Goal: Task Accomplishment & Management: Complete application form

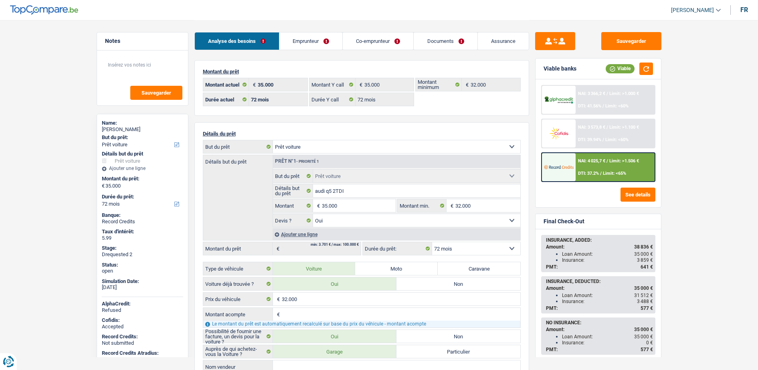
select select "car"
select select "72"
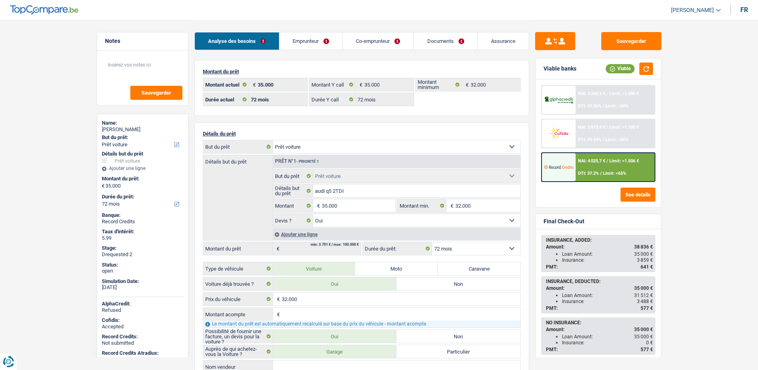
select select "car"
select select "yes"
select select "72"
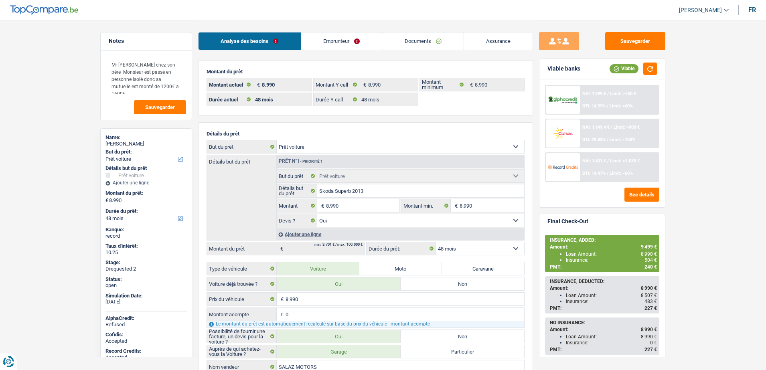
select select "car"
select select "48"
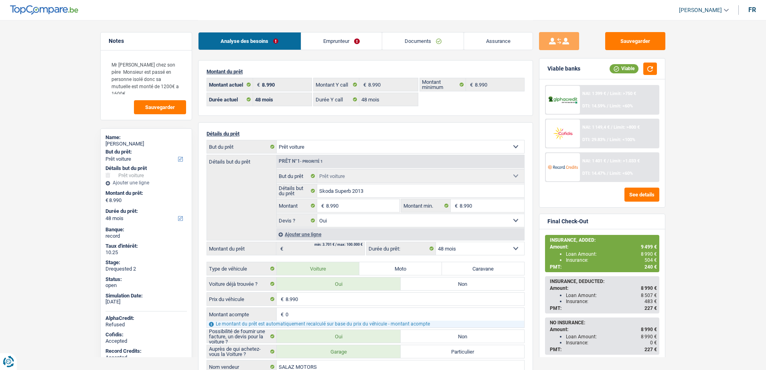
select select "car"
select select "yes"
select select "48"
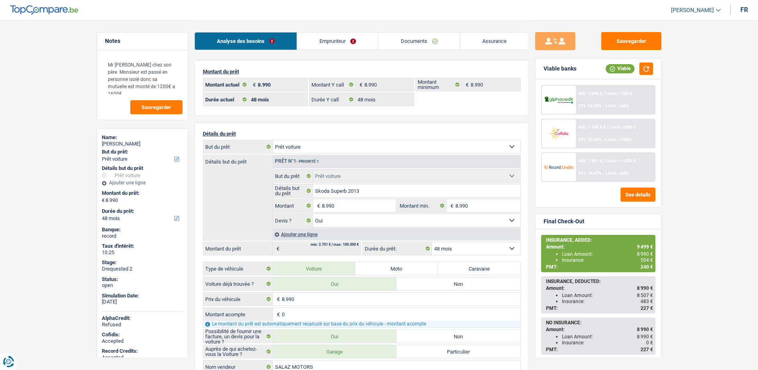
click at [436, 42] on link "Documents" at bounding box center [418, 40] width 81 height 17
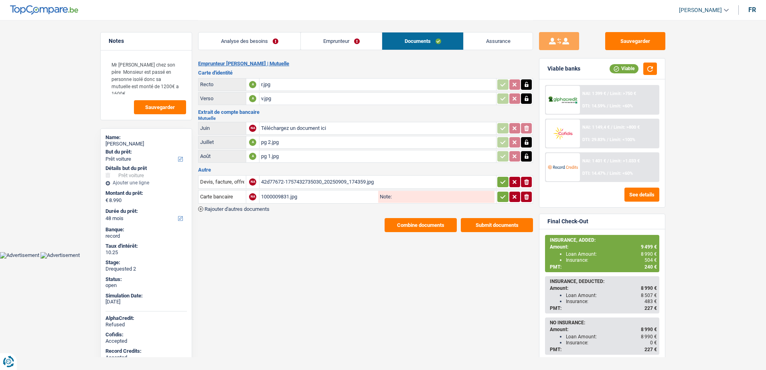
click at [477, 42] on link "Assurance" at bounding box center [497, 40] width 69 height 17
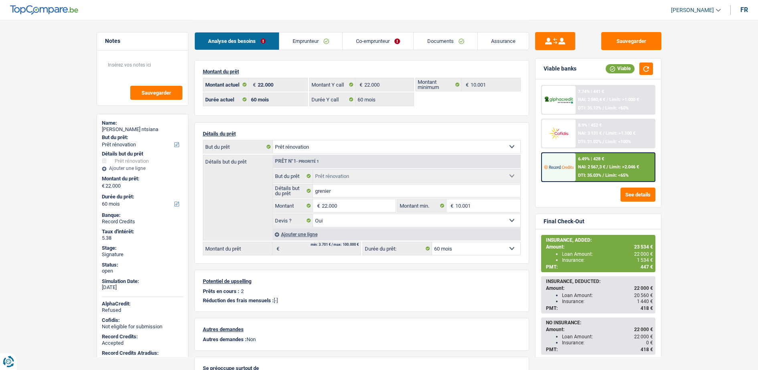
select select "renovation"
select select "60"
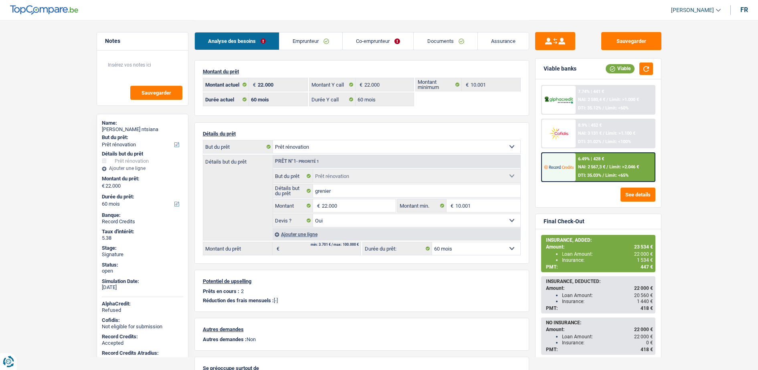
select select "renovation"
select select "yes"
select select "60"
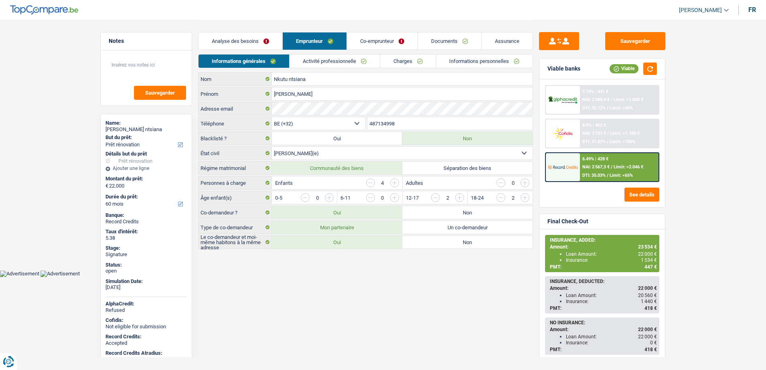
select select "renovation"
select select "60"
select select "32"
select select "married"
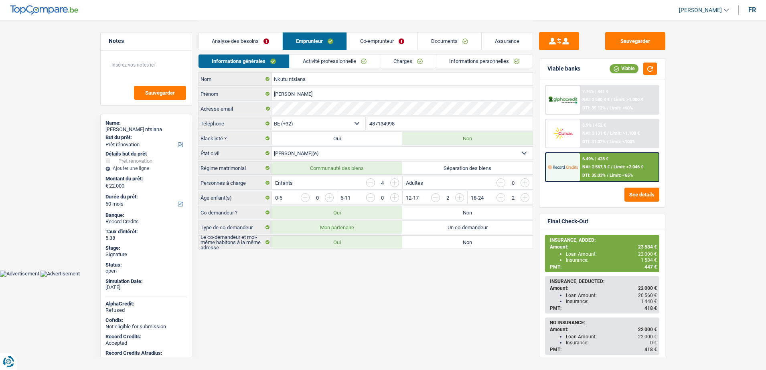
click at [264, 38] on link "Analyse des besoins" at bounding box center [240, 40] width 84 height 17
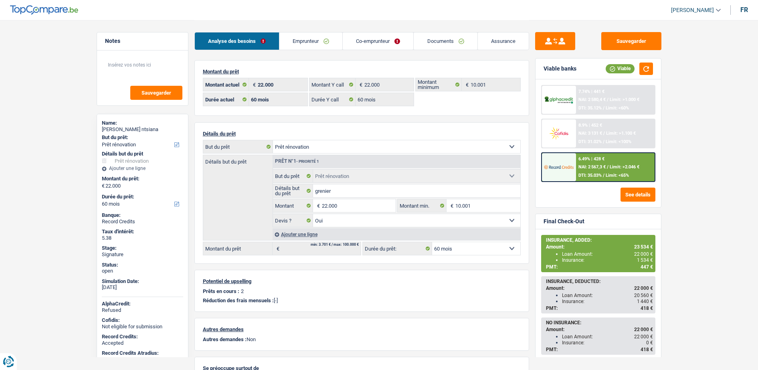
click at [267, 58] on div "Analyse des besoins Emprunteur Co-emprunteur Documents Assurance Montant du prê…" at bounding box center [361, 204] width 335 height 369
click at [309, 44] on link "Emprunteur" at bounding box center [310, 40] width 63 height 17
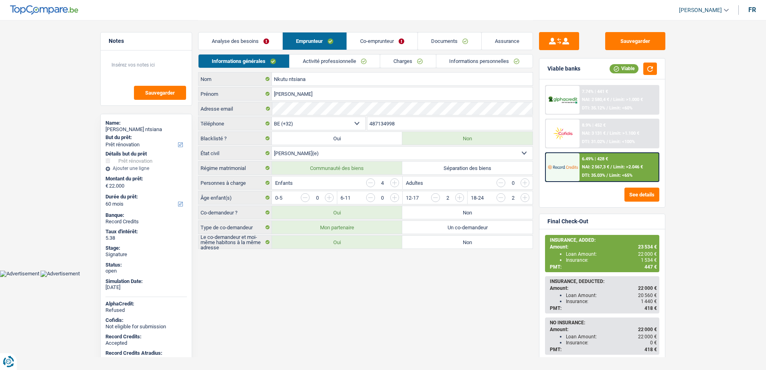
click at [317, 58] on link "Activité professionnelle" at bounding box center [334, 61] width 90 height 13
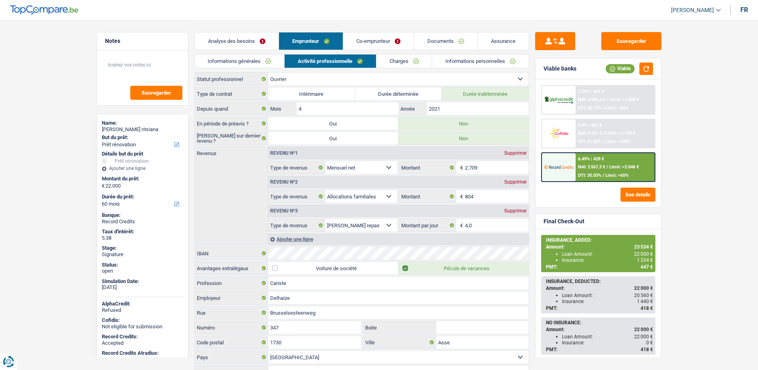
click at [265, 61] on link "Informations générales" at bounding box center [240, 61] width 90 height 13
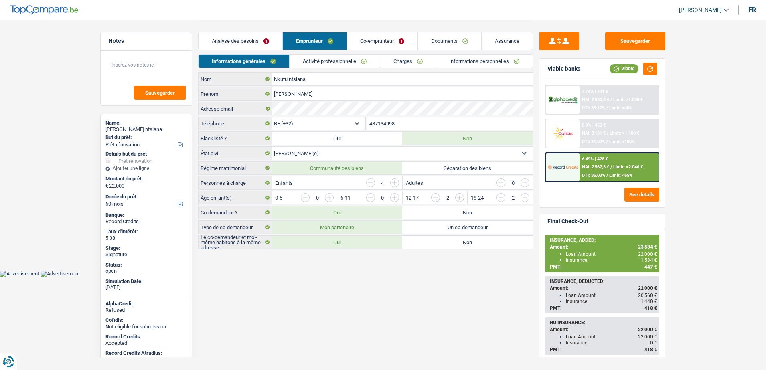
click at [243, 42] on link "Analyse des besoins" at bounding box center [240, 40] width 84 height 17
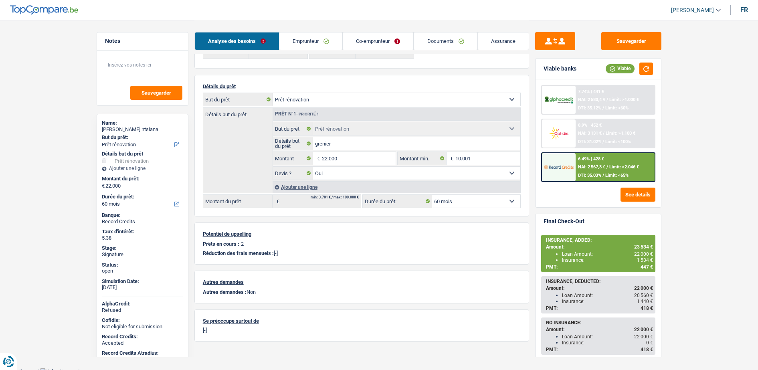
scroll to position [51, 0]
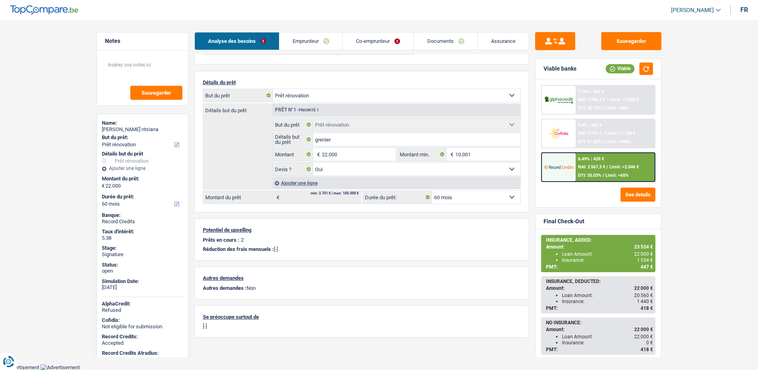
click at [315, 45] on link "Emprunteur" at bounding box center [310, 40] width 63 height 17
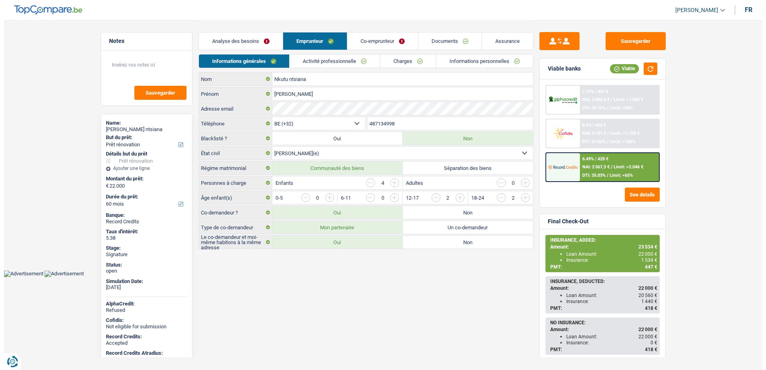
scroll to position [0, 0]
click at [327, 58] on link "Activité professionnelle" at bounding box center [334, 61] width 90 height 13
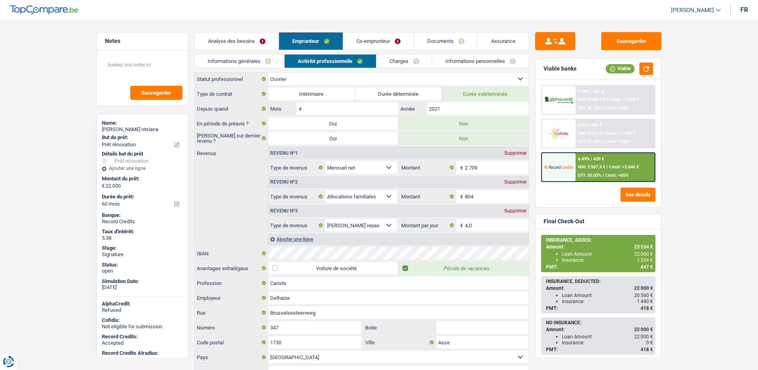
click at [389, 70] on div "Informations générales Activité professionnelle Charges Informations personnell…" at bounding box center [361, 63] width 335 height 18
click at [389, 62] on link "Charges" at bounding box center [404, 61] width 56 height 13
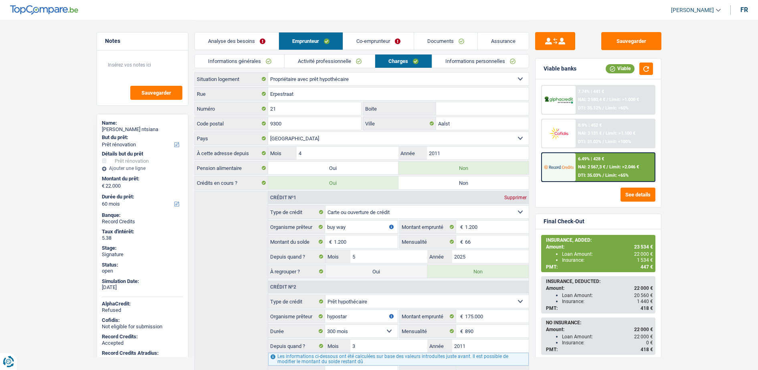
click at [256, 57] on link "Informations générales" at bounding box center [240, 61] width 90 height 13
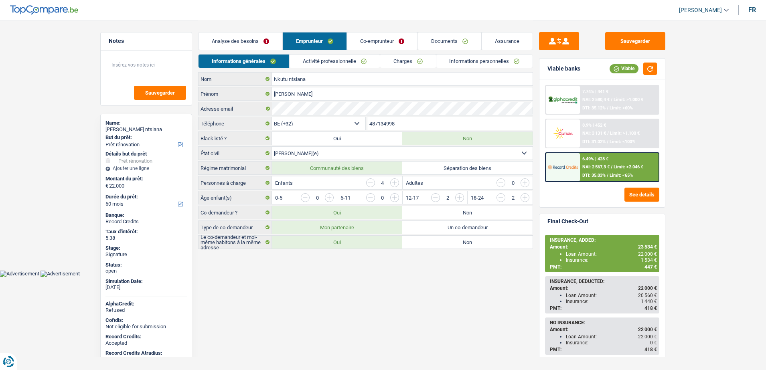
click at [327, 61] on link "Activité professionnelle" at bounding box center [334, 61] width 90 height 13
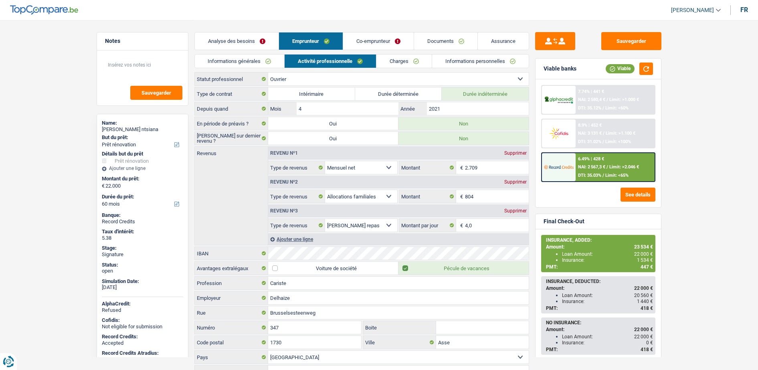
click at [371, 51] on div "Analyse des besoins Emprunteur Co-emprunteur Documents Assurance" at bounding box center [361, 37] width 335 height 34
click at [371, 48] on link "Co-emprunteur" at bounding box center [378, 40] width 71 height 17
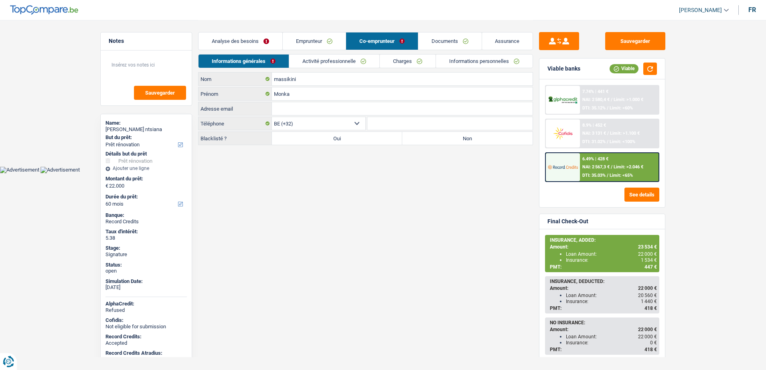
click at [337, 58] on link "Activité professionnelle" at bounding box center [334, 61] width 90 height 13
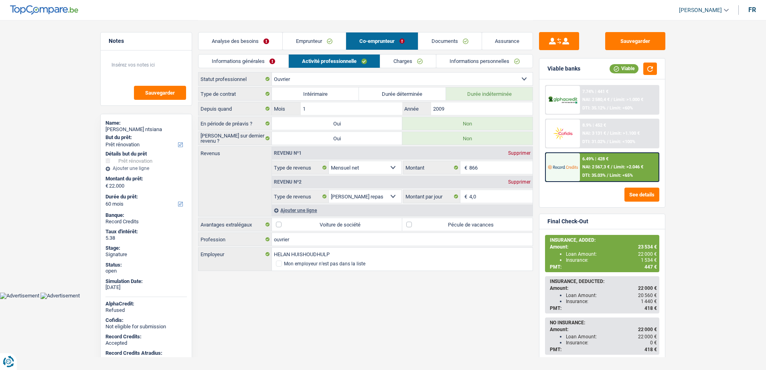
click at [329, 42] on link "Emprunteur" at bounding box center [314, 40] width 63 height 17
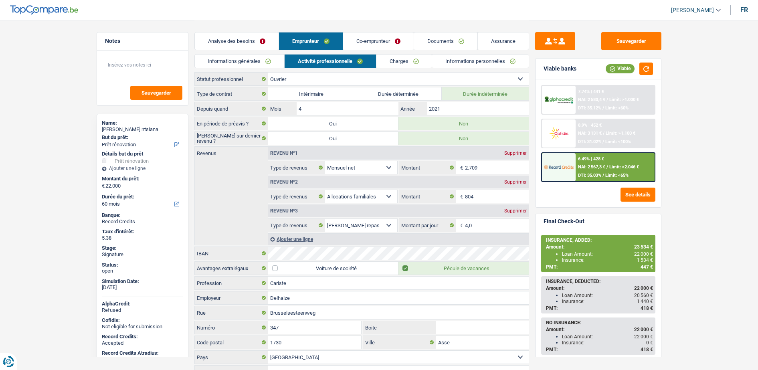
click at [370, 44] on link "Co-emprunteur" at bounding box center [378, 40] width 71 height 17
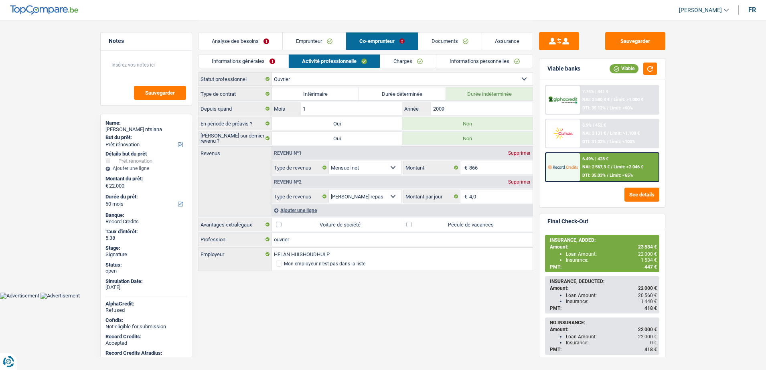
click at [305, 40] on link "Emprunteur" at bounding box center [314, 40] width 63 height 17
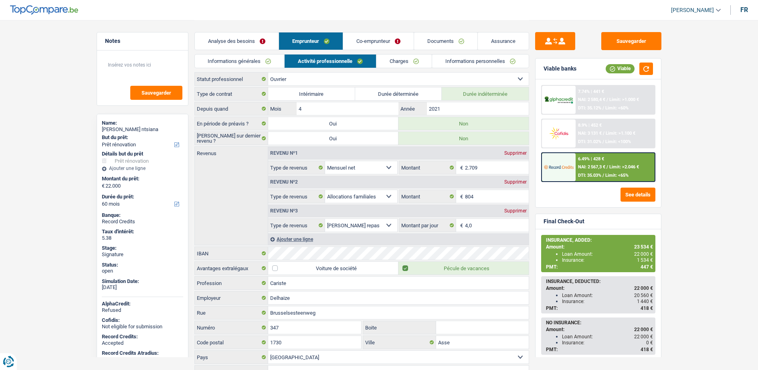
click at [419, 47] on link "Documents" at bounding box center [445, 40] width 63 height 17
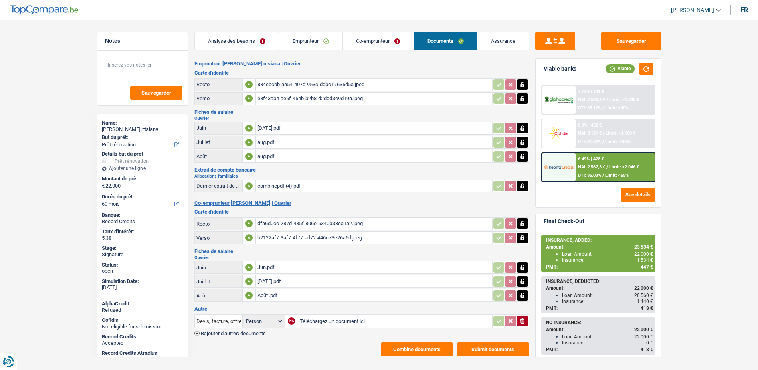
click at [275, 185] on div "combinepdf (4).pdf" at bounding box center [373, 186] width 233 height 12
click at [279, 182] on div "combinepdf (4).pdf" at bounding box center [373, 186] width 233 height 12
click at [326, 49] on link "Emprunteur" at bounding box center [310, 40] width 63 height 17
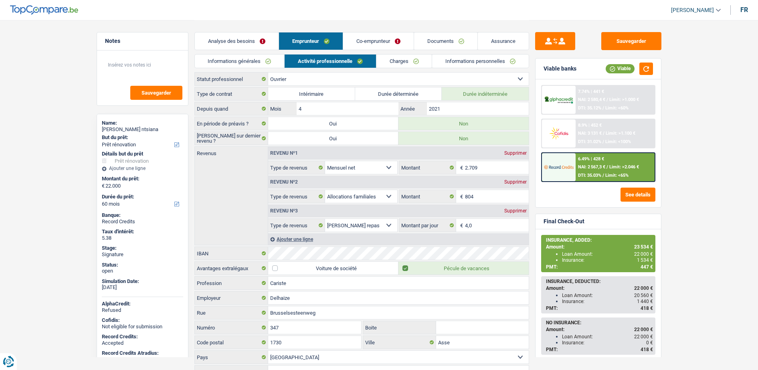
click at [360, 39] on link "Co-emprunteur" at bounding box center [378, 40] width 71 height 17
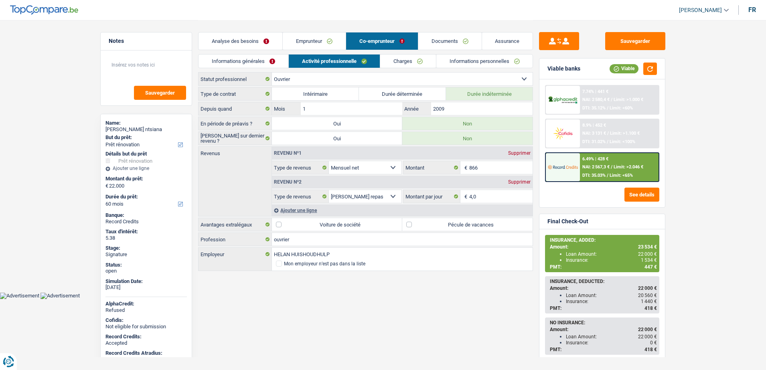
click at [355, 62] on link "Activité professionnelle" at bounding box center [334, 61] width 91 height 13
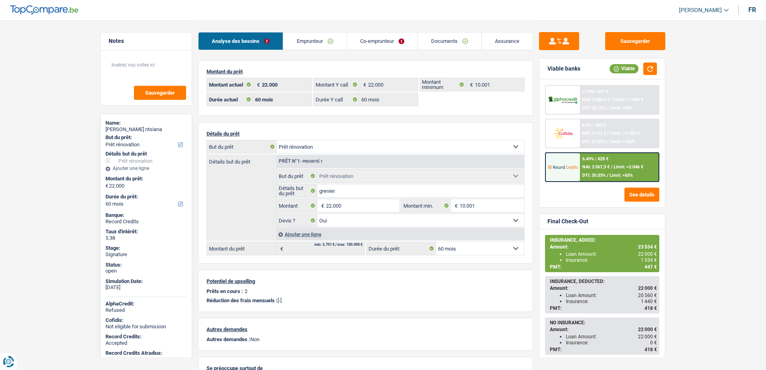
select select "renovation"
select select "60"
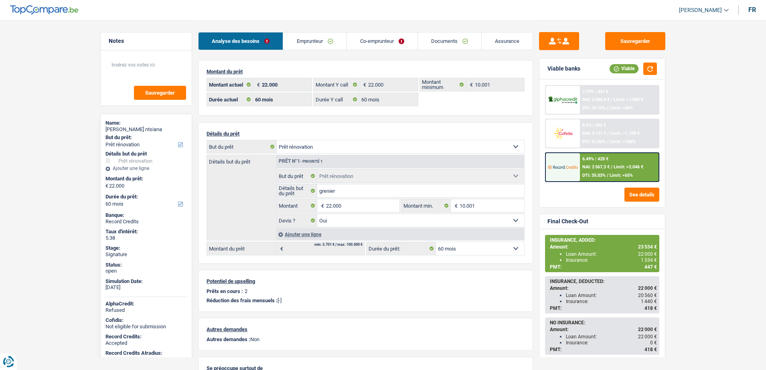
select select "renovation"
select select "yes"
select select "60"
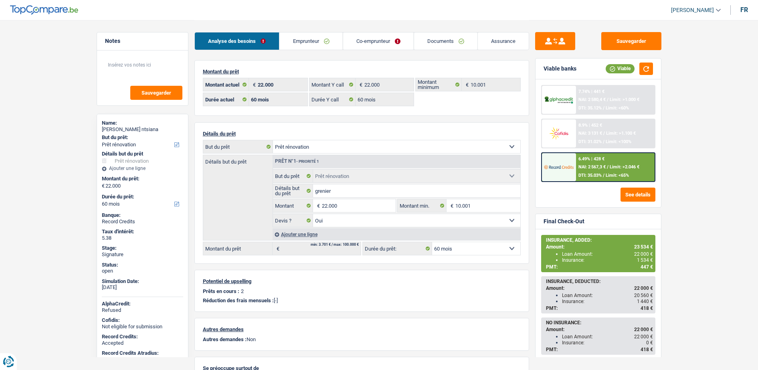
click at [323, 19] on header "Dafina Haziri Se déconnecter fr" at bounding box center [379, 10] width 758 height 20
click at [327, 48] on link "Emprunteur" at bounding box center [310, 40] width 63 height 17
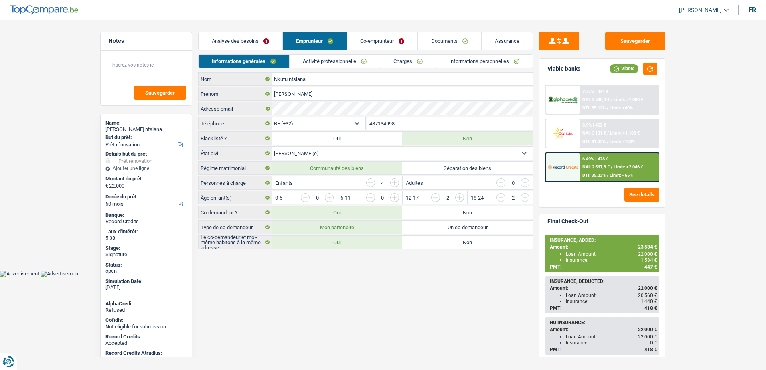
click at [343, 61] on link "Activité professionnelle" at bounding box center [334, 61] width 90 height 13
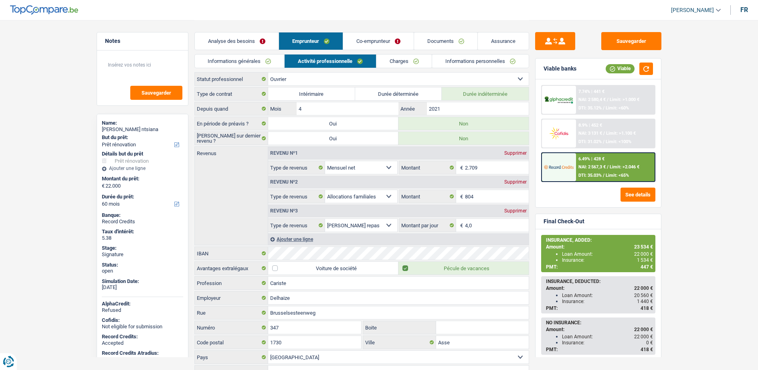
click at [449, 63] on link "Informations personnelles" at bounding box center [480, 61] width 97 height 13
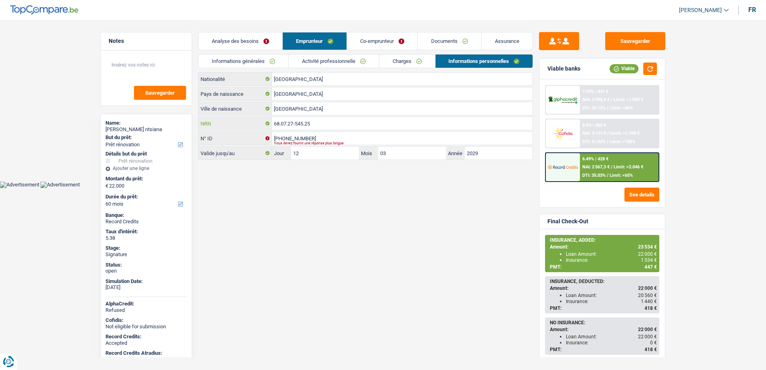
click at [325, 120] on input "68.07.27-545.25" at bounding box center [402, 123] width 261 height 13
click at [250, 50] on div "Analyse des besoins Emprunteur Co-emprunteur Documents Assurance" at bounding box center [365, 37] width 335 height 34
click at [250, 62] on link "Informations générales" at bounding box center [243, 61] width 90 height 13
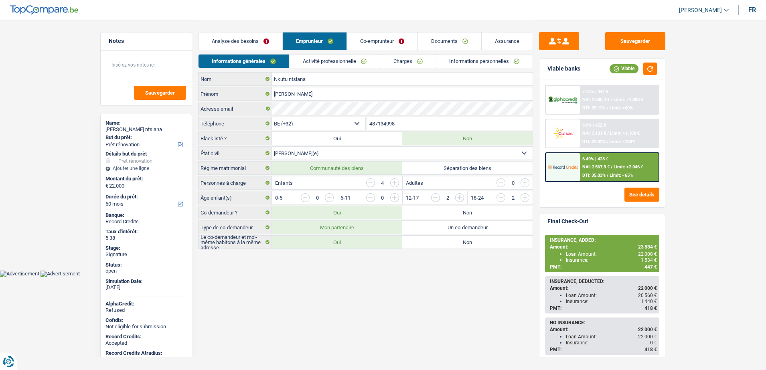
click at [408, 128] on input "487134998" at bounding box center [450, 123] width 166 height 13
click at [407, 123] on input "487134998" at bounding box center [450, 123] width 166 height 13
click at [450, 32] on link "Documents" at bounding box center [449, 40] width 63 height 17
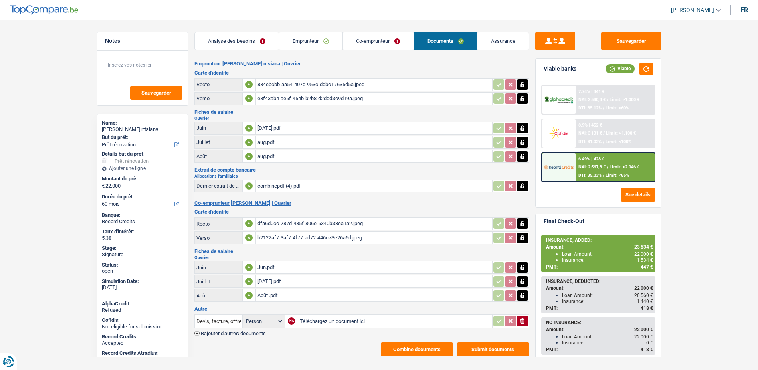
click at [291, 86] on div "884cbcbb-aa54-407d-953c-ddbc17635d5a.jpeg" at bounding box center [373, 85] width 233 height 12
click at [293, 93] on div "e8f43ab4-ae5f-454b-b2b8-d2ddd3c9d19a.jpeg" at bounding box center [373, 99] width 233 height 12
click at [401, 338] on div "Emprunteur Serge Nkutu ntsiana | Ouvrier Carte d'identité Recto A 884cbcbb-aa54…" at bounding box center [361, 209] width 335 height 296
click at [402, 340] on div "Emprunteur Serge Nkutu ntsiana | Ouvrier Carte d'identité Recto A 884cbcbb-aa54…" at bounding box center [361, 209] width 335 height 296
click at [416, 349] on button "Combine documents" at bounding box center [417, 349] width 72 height 14
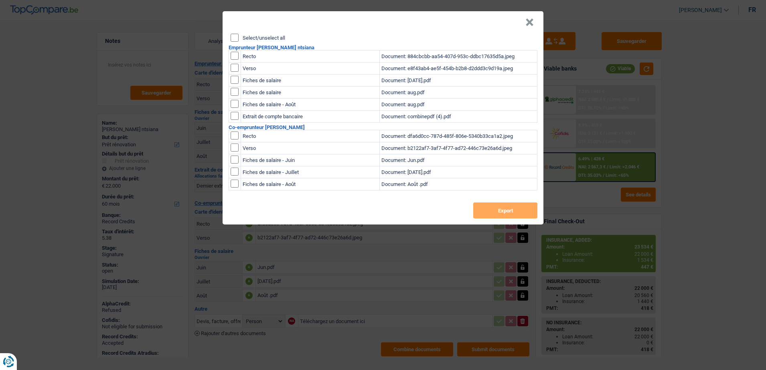
click at [234, 52] on input "checkbox" at bounding box center [234, 56] width 8 height 8
checkbox input "true"
click at [234, 65] on input "checkbox" at bounding box center [234, 68] width 8 height 8
checkbox input "true"
click at [491, 210] on button "Export" at bounding box center [505, 210] width 64 height 16
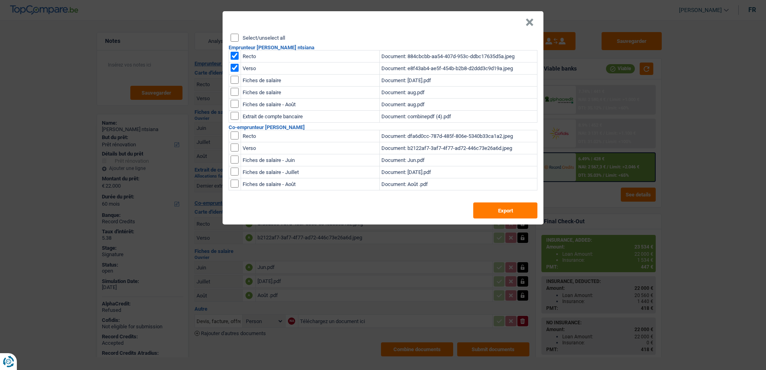
click at [236, 56] on input "checkbox" at bounding box center [234, 56] width 8 height 8
checkbox input "false"
drag, startPoint x: 236, startPoint y: 65, endPoint x: 236, endPoint y: 97, distance: 32.9
click at [236, 65] on input "checkbox" at bounding box center [234, 68] width 8 height 8
checkbox input "false"
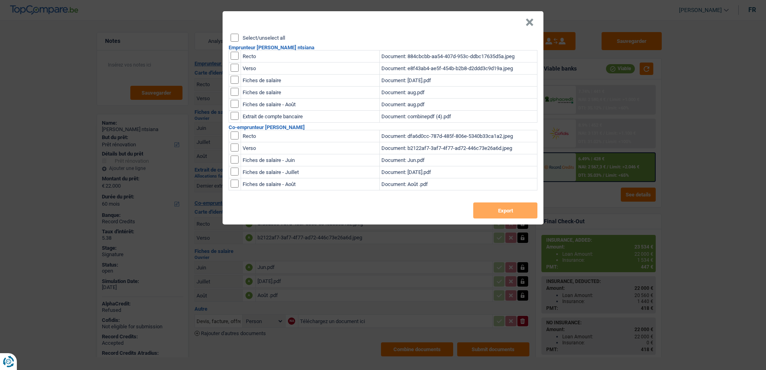
click at [236, 136] on input "checkbox" at bounding box center [234, 135] width 8 height 8
checkbox input "true"
click at [236, 147] on input "checkbox" at bounding box center [234, 147] width 8 height 8
checkbox input "true"
click at [481, 215] on button "Export" at bounding box center [505, 210] width 64 height 16
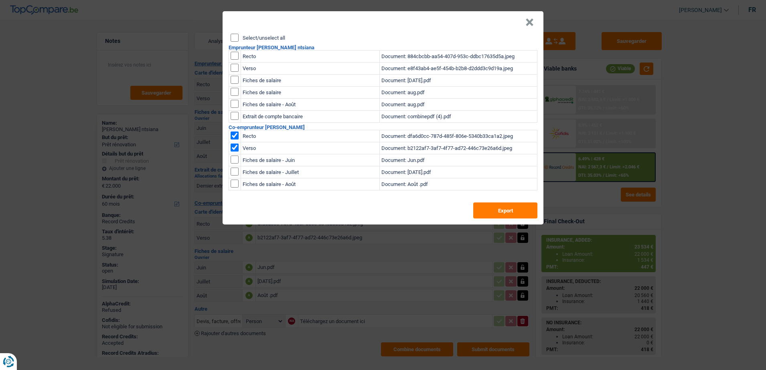
click at [531, 21] on button "×" at bounding box center [529, 22] width 8 height 8
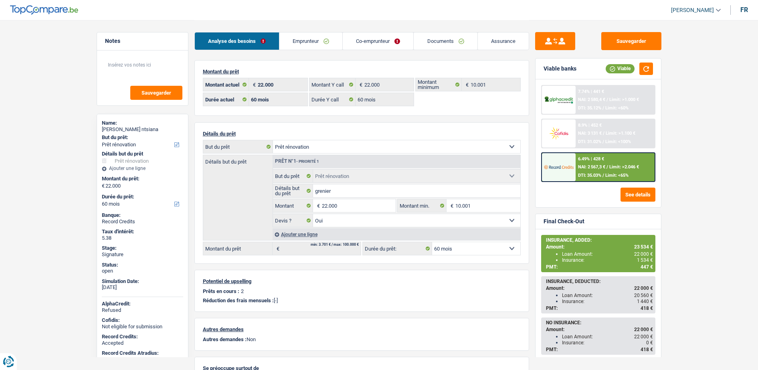
select select "renovation"
select select "60"
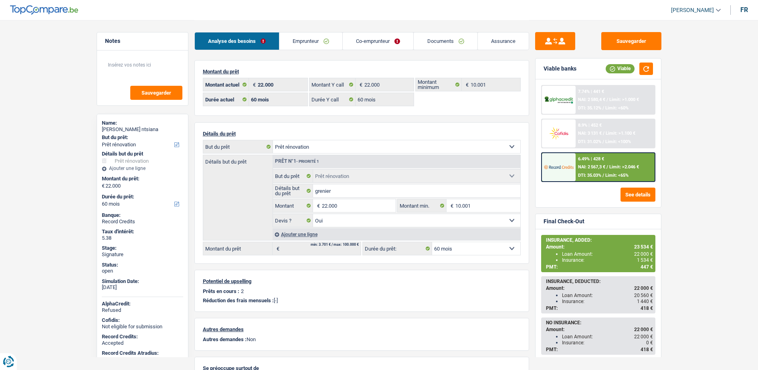
select select "renovation"
select select "yes"
select select "60"
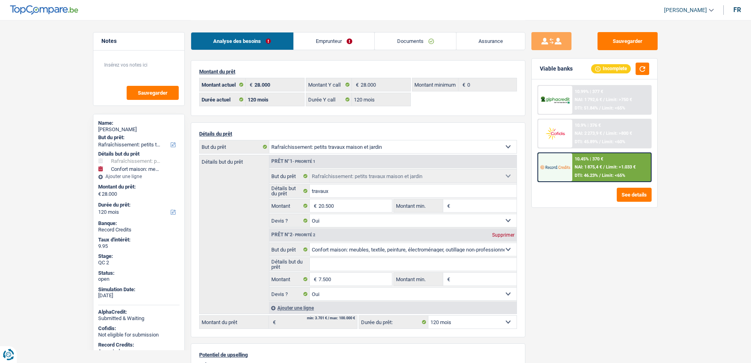
select select "houseOrGarden"
select select "household"
select select "120"
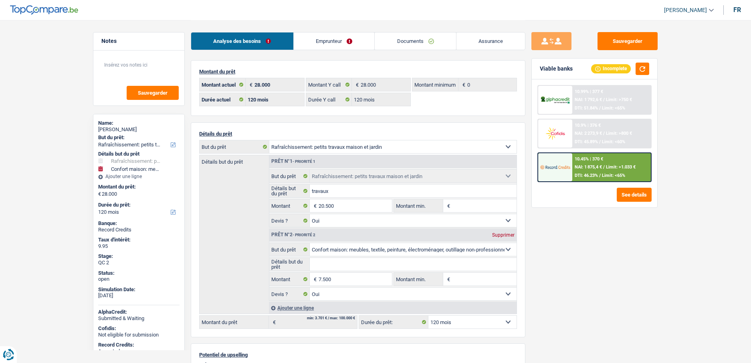
select select "120"
select select "houseOrGarden"
select select "yes"
select select "household"
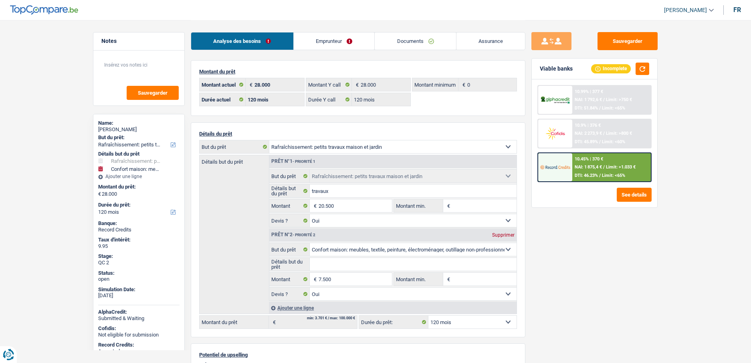
select select "yes"
select select "120"
select select "independent"
select select "rentalIncome"
select select "netSalary"
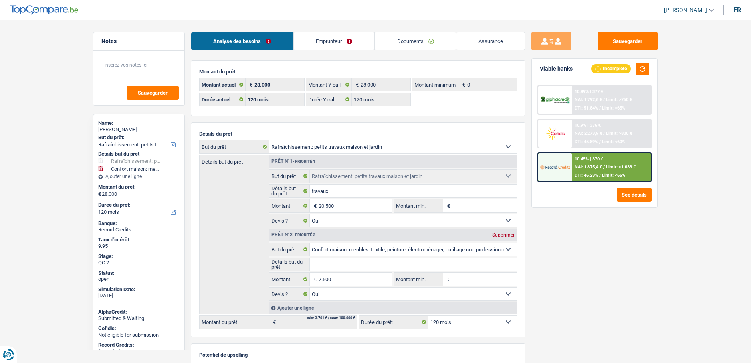
select select "BE"
click at [339, 42] on link "Emprunteur" at bounding box center [334, 40] width 81 height 17
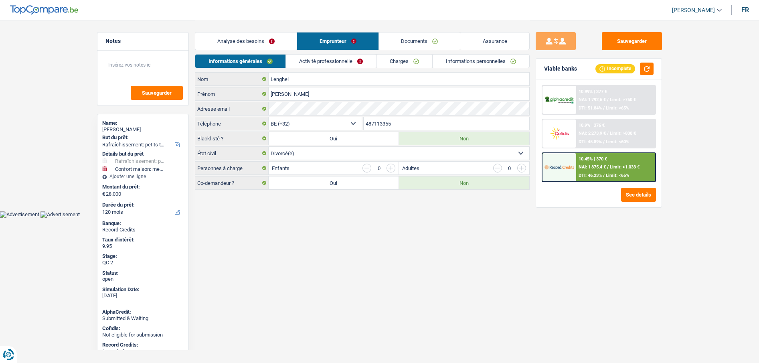
click at [331, 63] on link "Activité professionnelle" at bounding box center [331, 61] width 90 height 13
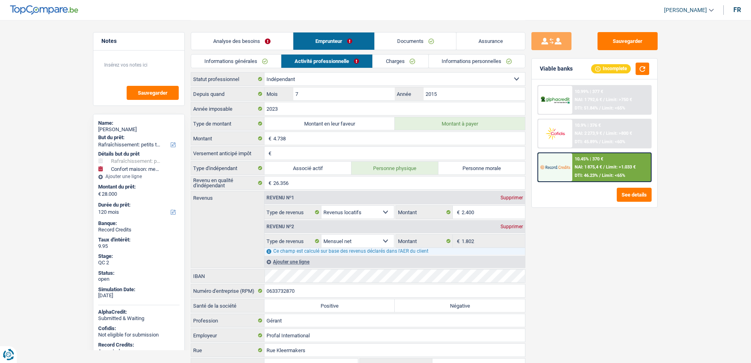
click at [376, 55] on link "Charges" at bounding box center [401, 61] width 56 height 13
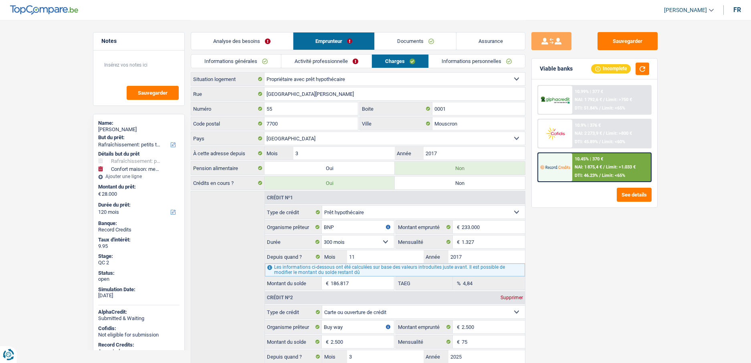
click at [324, 65] on link "Activité professionnelle" at bounding box center [326, 61] width 90 height 13
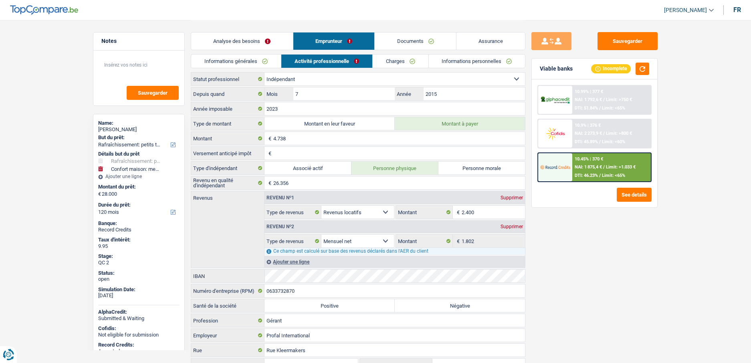
click at [390, 61] on link "Charges" at bounding box center [401, 61] width 56 height 13
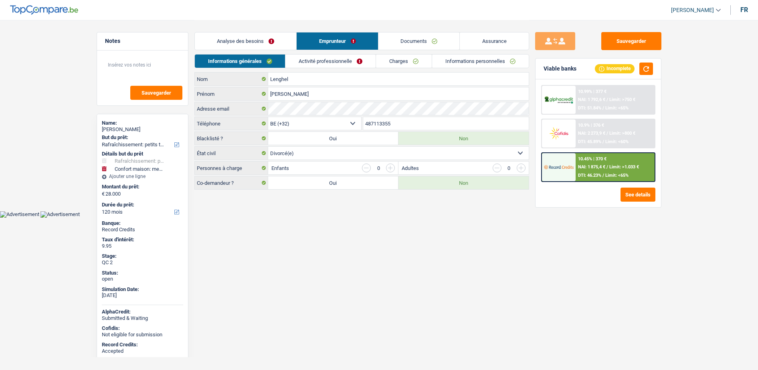
select select "houseOrGarden"
select select "household"
select select "120"
select select "32"
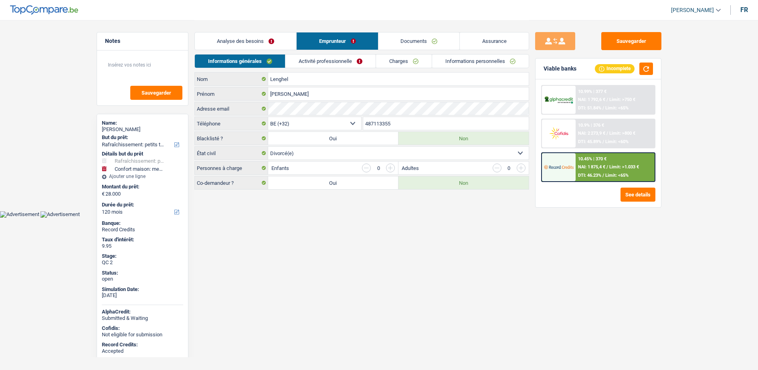
select select "divorced"
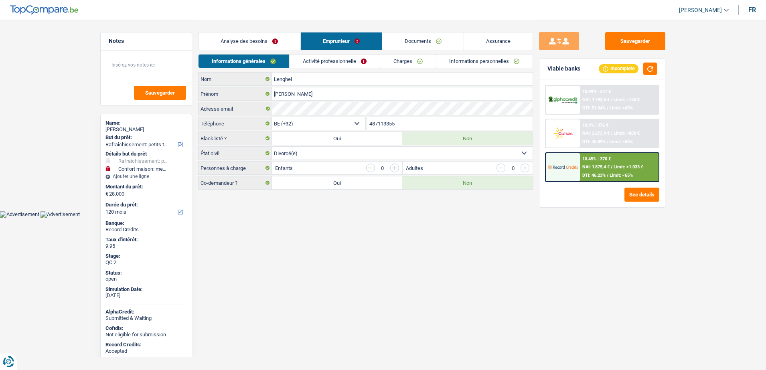
click at [407, 62] on link "Charges" at bounding box center [408, 61] width 56 height 13
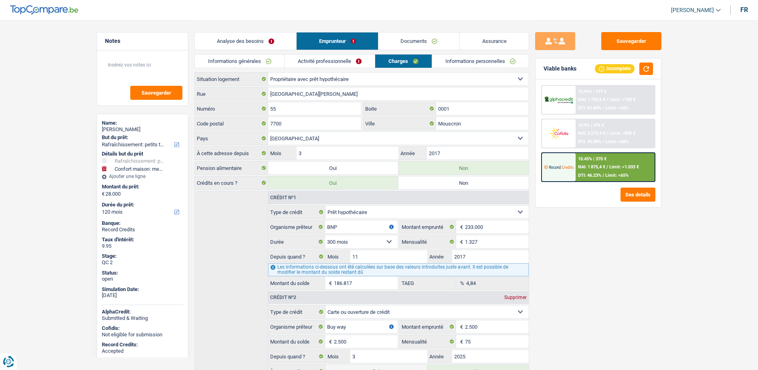
click at [346, 61] on link "Activité professionnelle" at bounding box center [330, 61] width 90 height 13
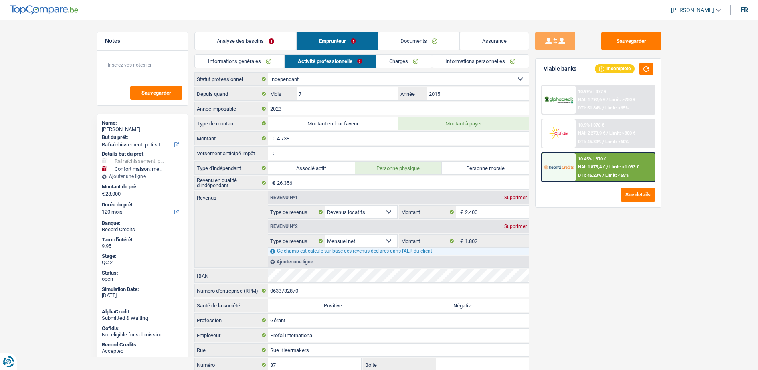
click at [467, 57] on link "Informations personnelles" at bounding box center [480, 61] width 97 height 13
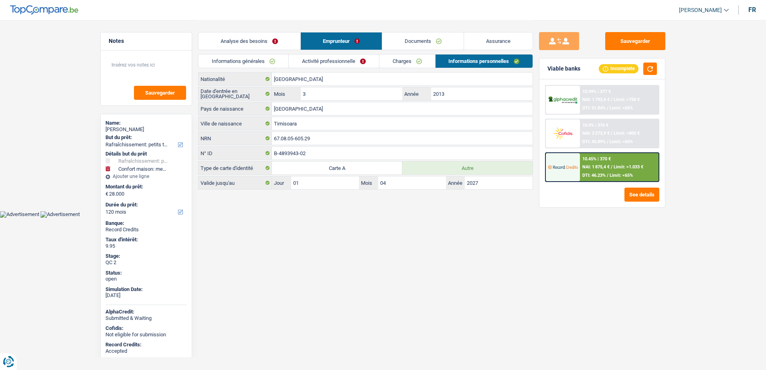
click at [409, 38] on link "Documents" at bounding box center [422, 40] width 81 height 17
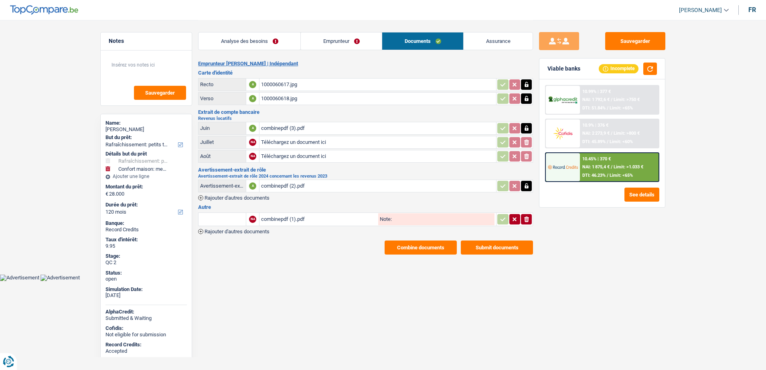
click at [277, 187] on div "combinepdf (2).pdf" at bounding box center [377, 186] width 233 height 12
click at [285, 131] on div "combinepdf (3).pdf" at bounding box center [377, 128] width 233 height 12
click at [292, 129] on div "combinepdf (3).pdf" at bounding box center [377, 128] width 233 height 12
